Goal: Browse casually: Explore the website without a specific task or goal

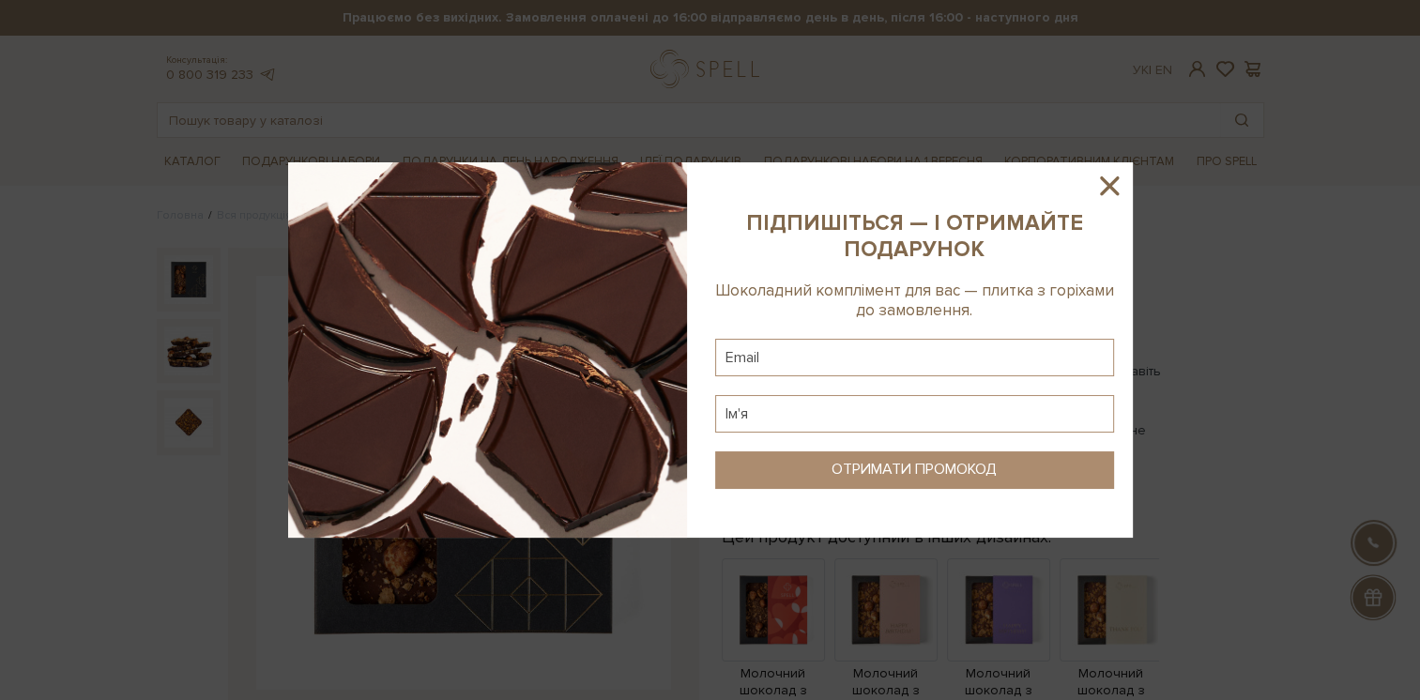
click at [1112, 197] on icon at bounding box center [1109, 186] width 32 height 32
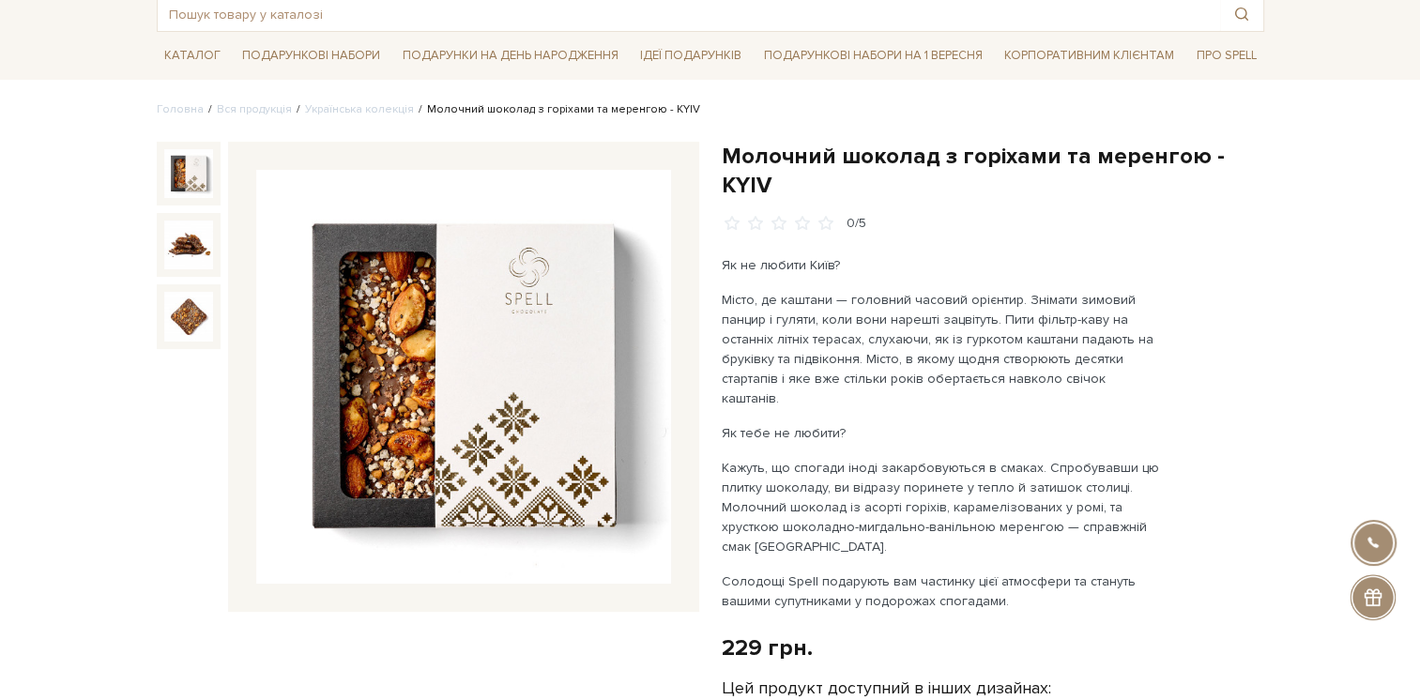
scroll to position [94, 0]
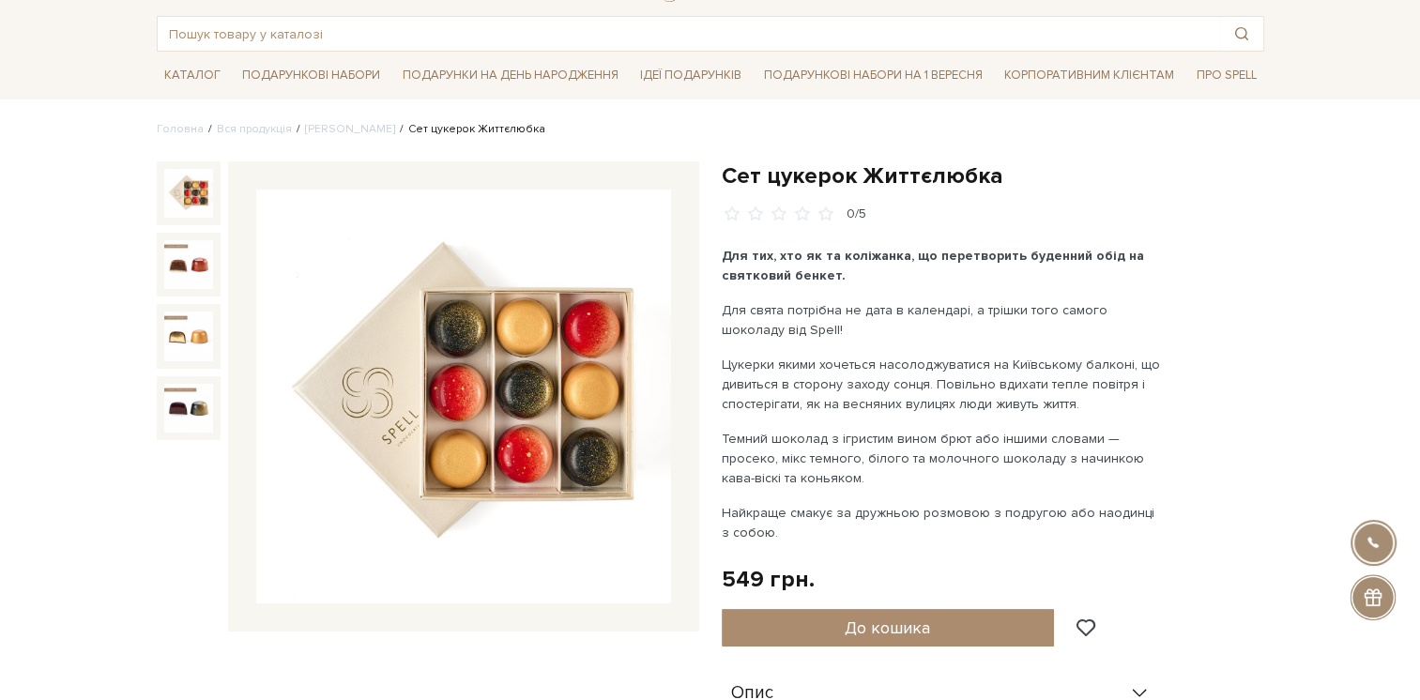
scroll to position [94, 0]
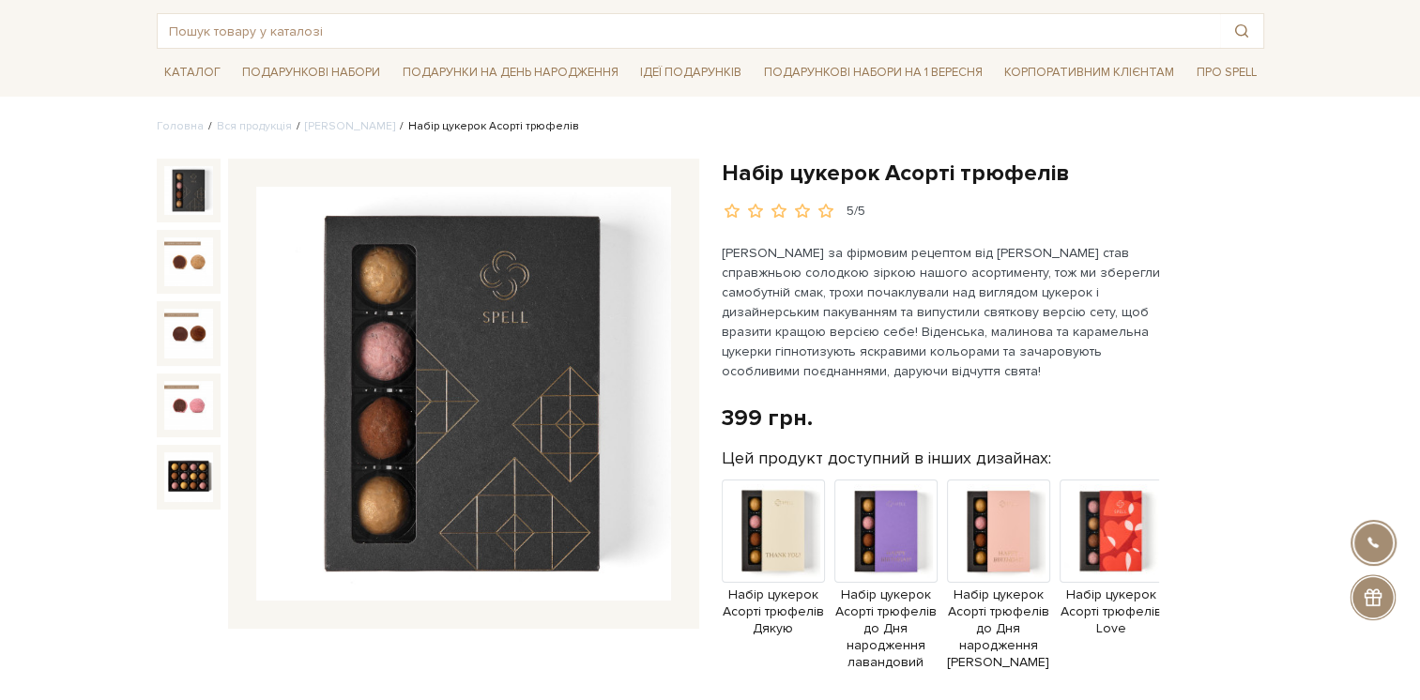
scroll to position [94, 0]
